Goal: Information Seeking & Learning: Understand process/instructions

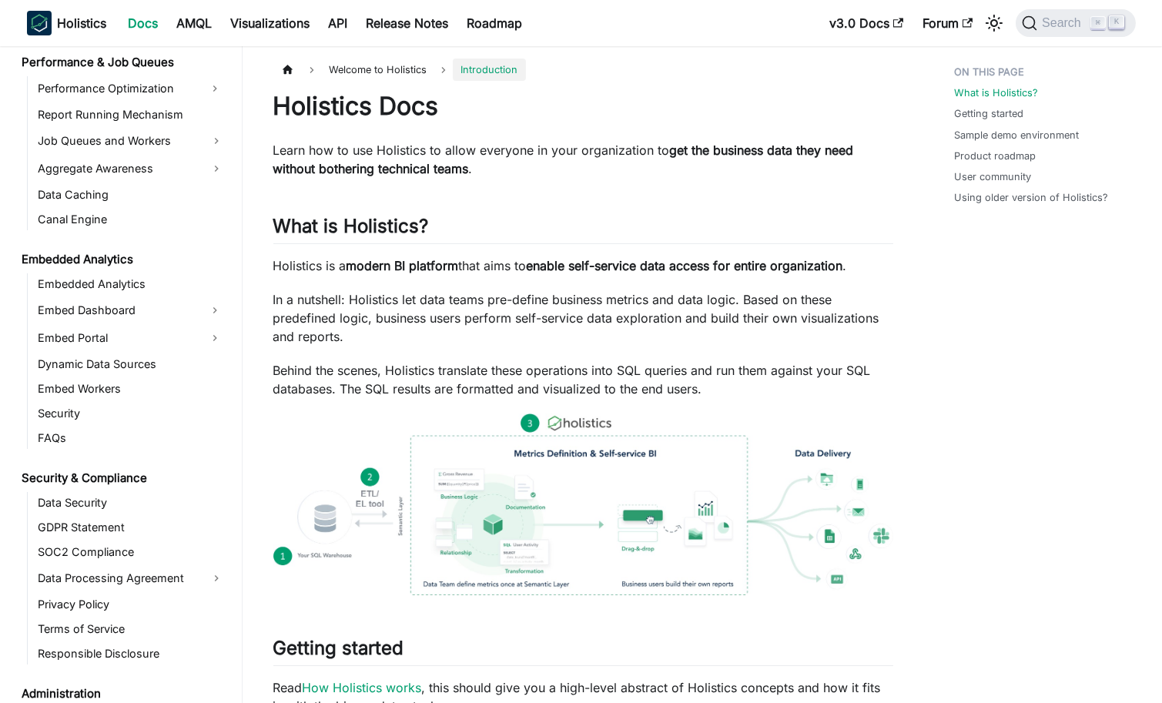
scroll to position [226, 0]
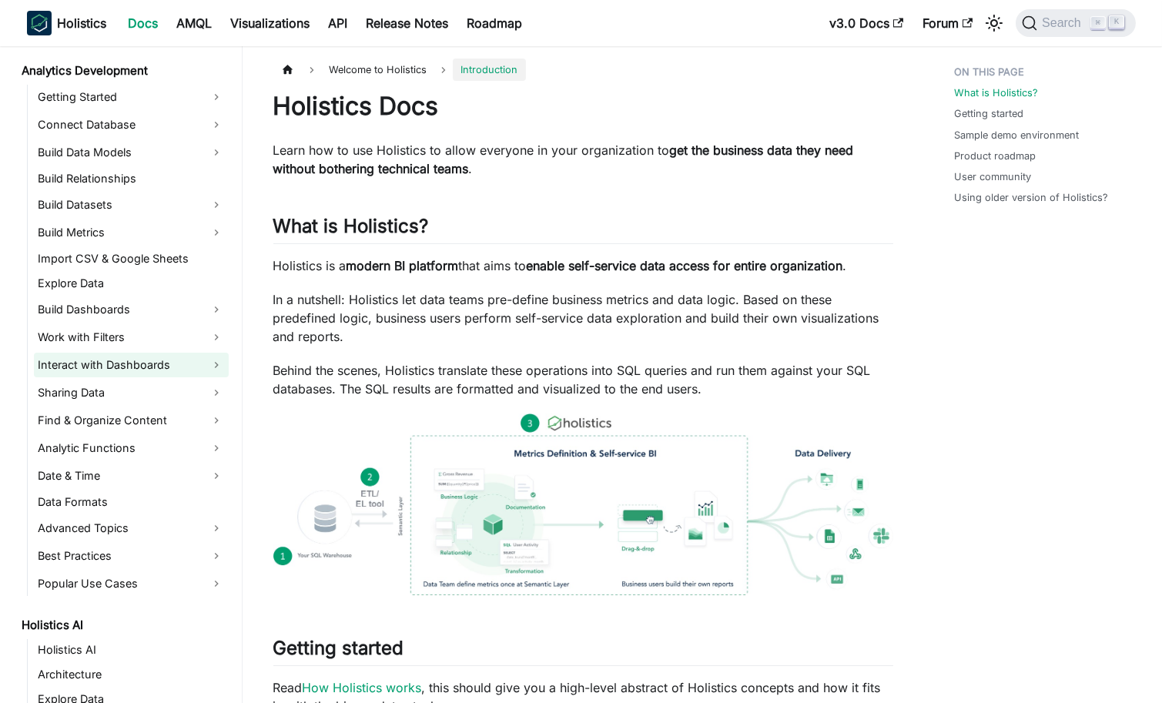
click at [209, 365] on link "Interact with Dashboards" at bounding box center [131, 365] width 195 height 25
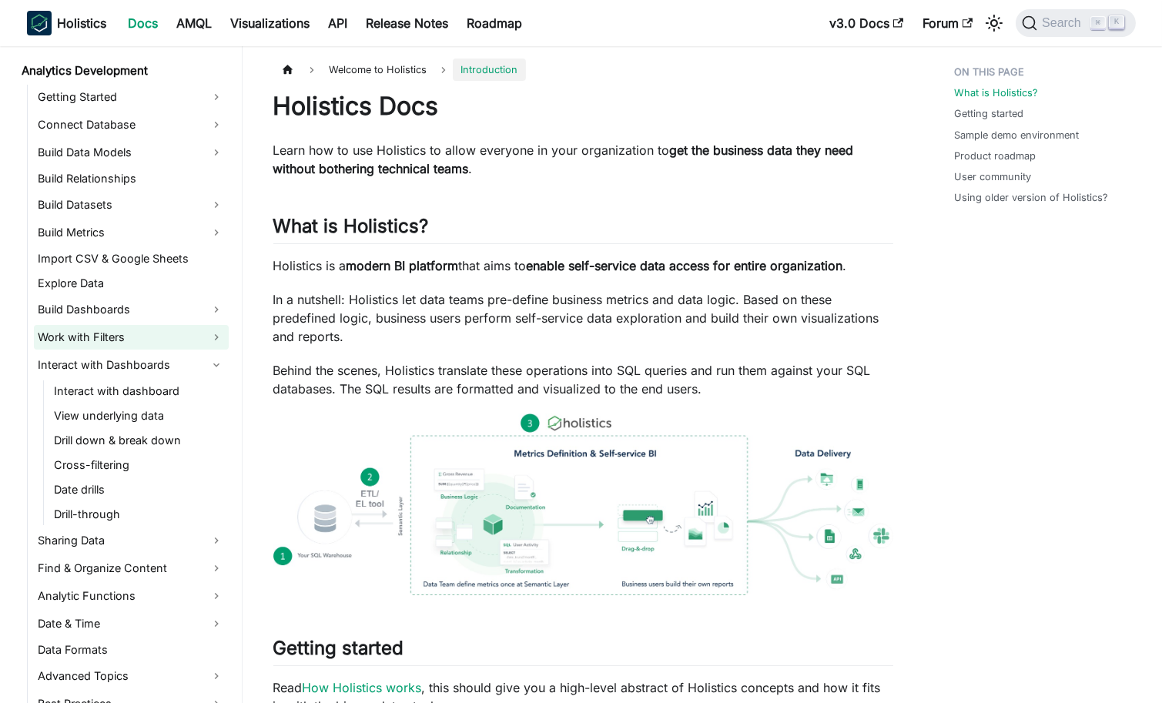
click at [179, 333] on link "Work with Filters" at bounding box center [131, 337] width 195 height 25
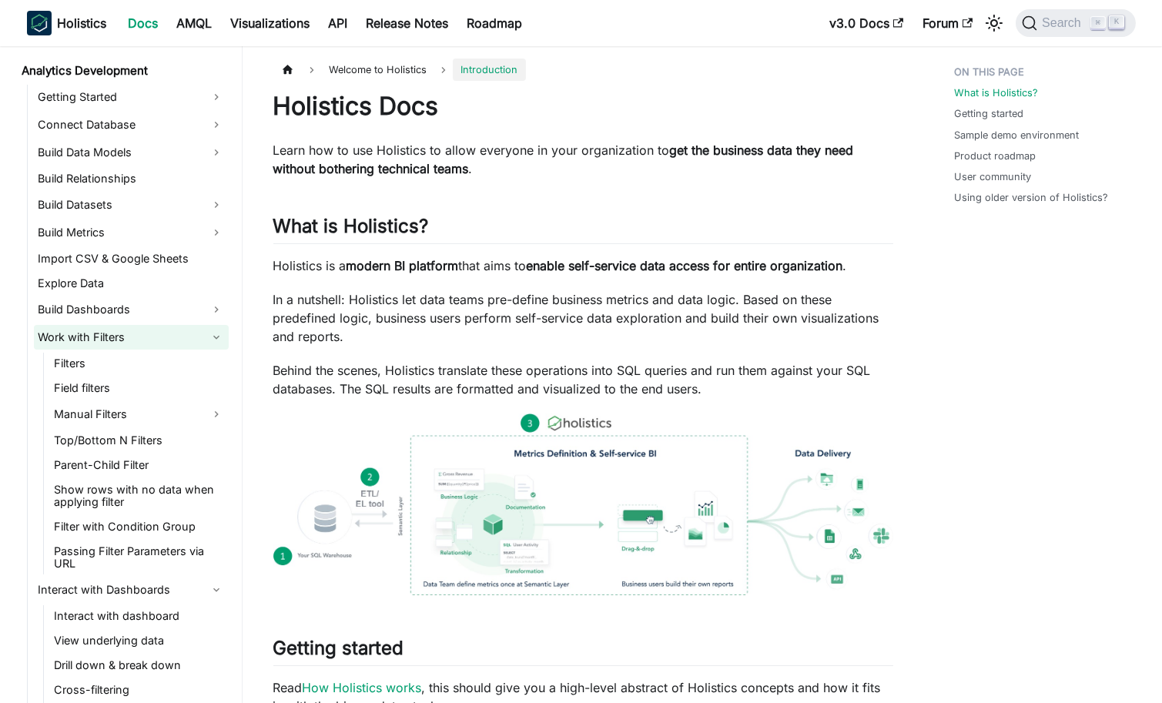
click at [193, 333] on link "Work with Filters" at bounding box center [131, 337] width 195 height 25
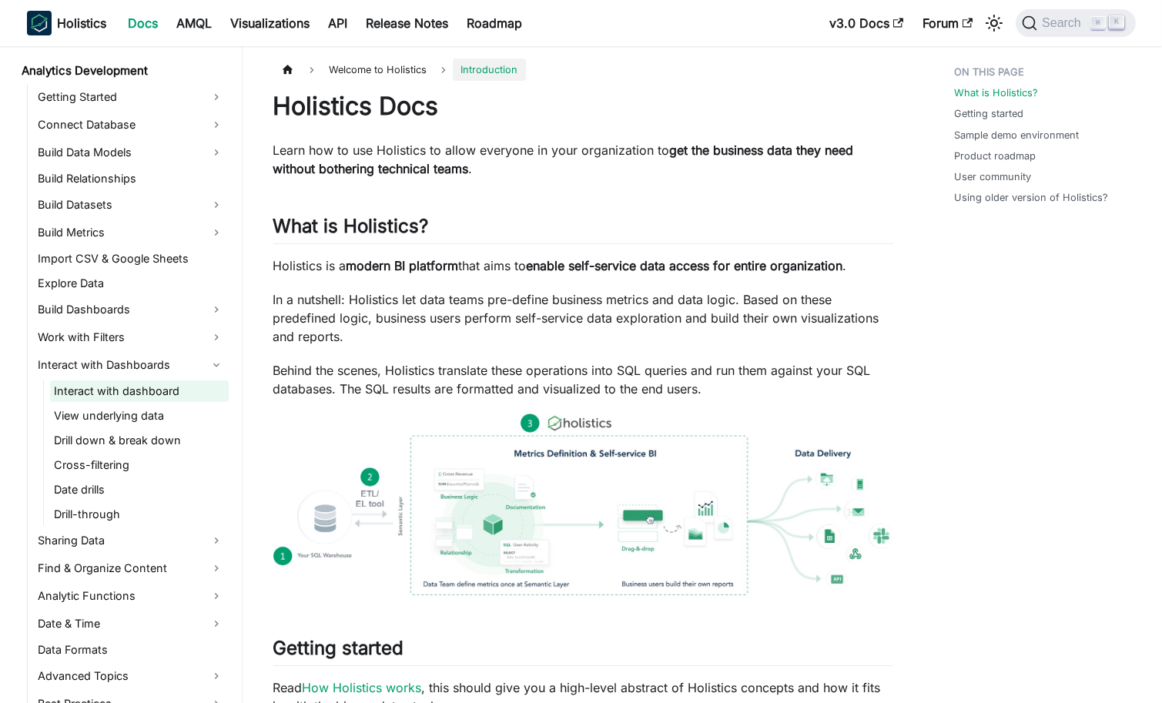
click at [193, 387] on link "Interact with dashboard" at bounding box center [139, 391] width 179 height 22
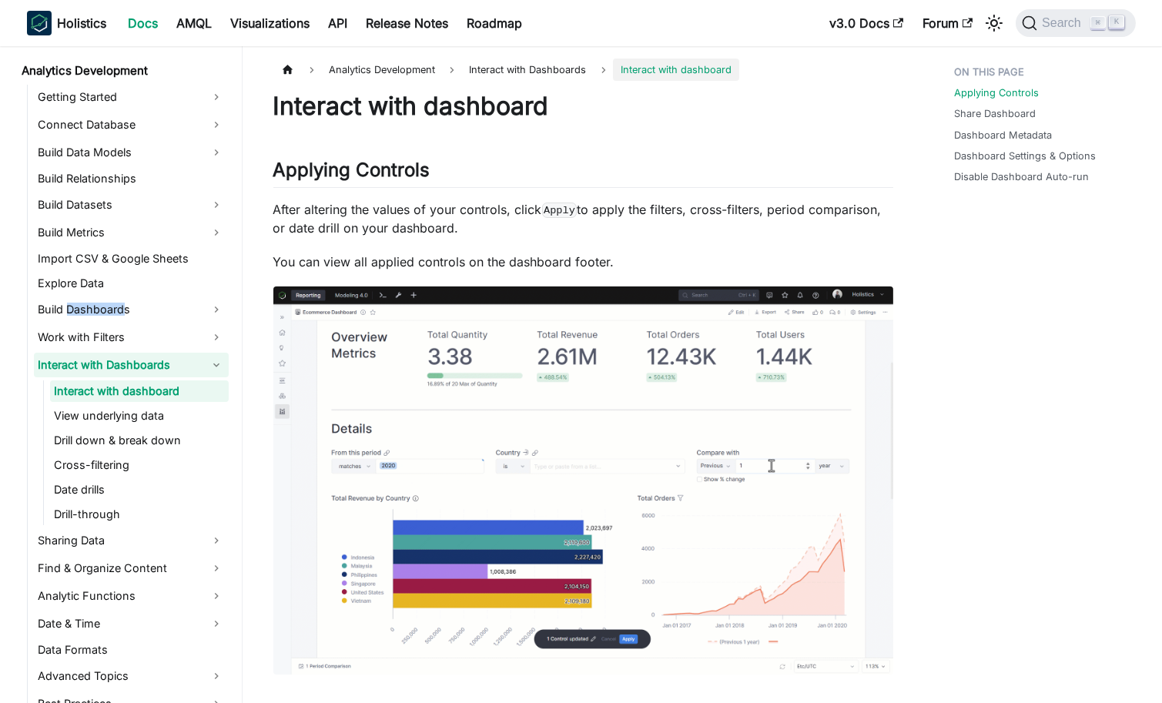
click at [190, 370] on link "Interact with Dashboards" at bounding box center [131, 365] width 195 height 25
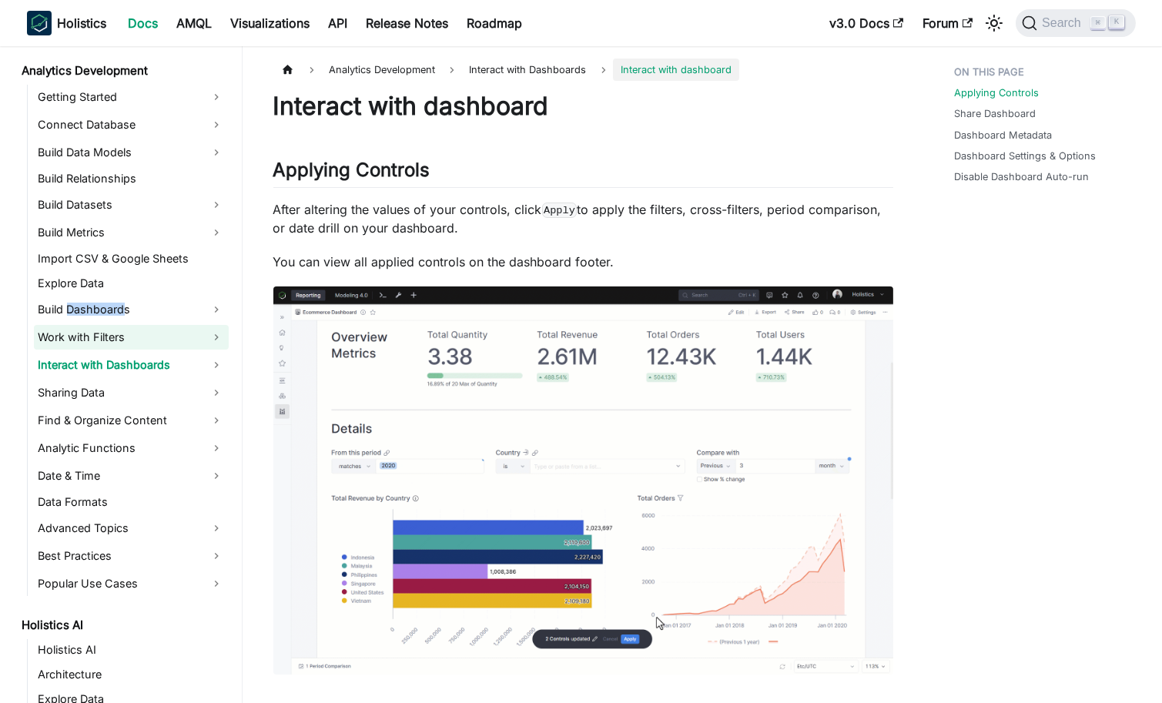
click at [164, 340] on link "Work with Filters" at bounding box center [131, 337] width 195 height 25
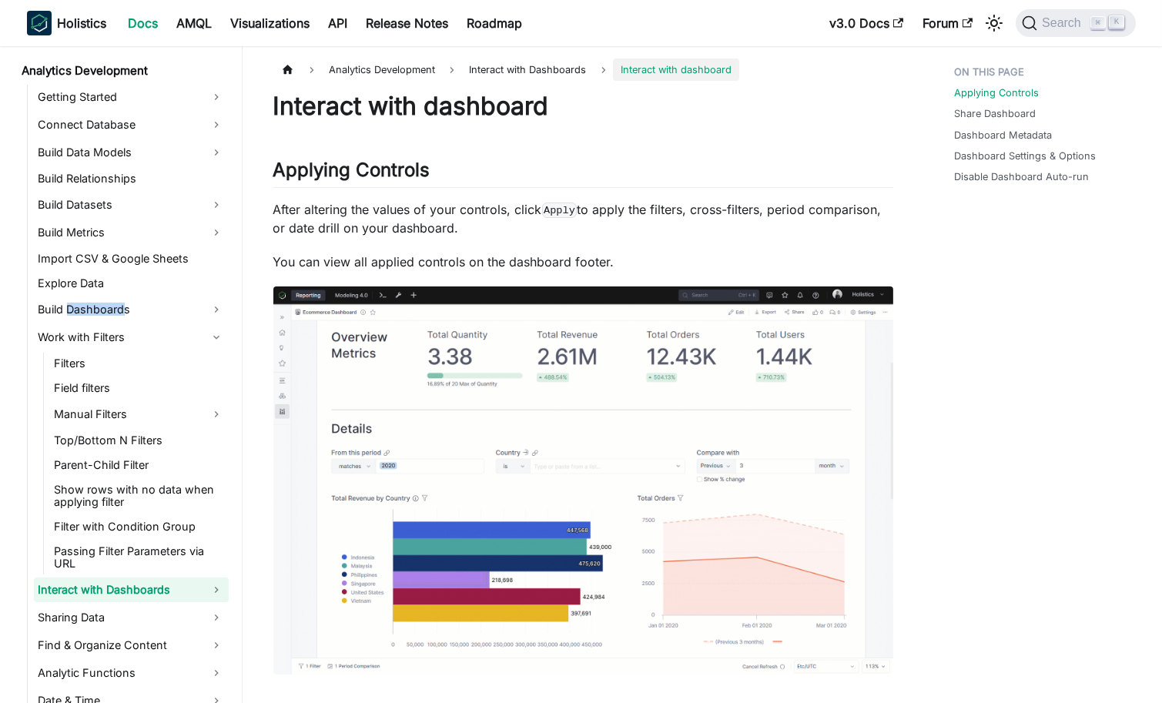
click at [173, 581] on link "Interact with Dashboards" at bounding box center [131, 590] width 195 height 25
